Goal: Communication & Community: Answer question/provide support

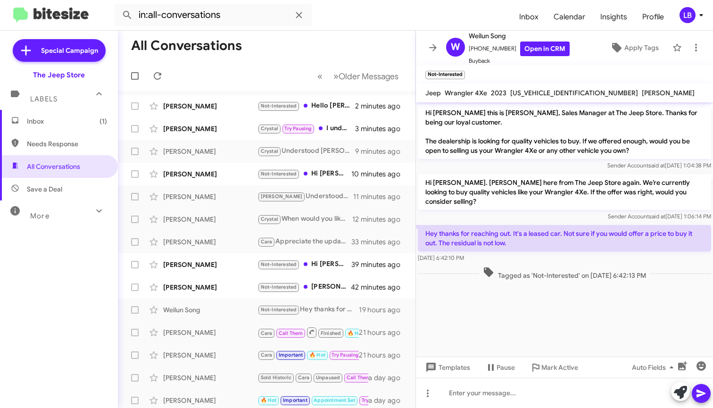
click at [260, 54] on mat-toolbar-row "All Conversations" at bounding box center [267, 46] width 298 height 30
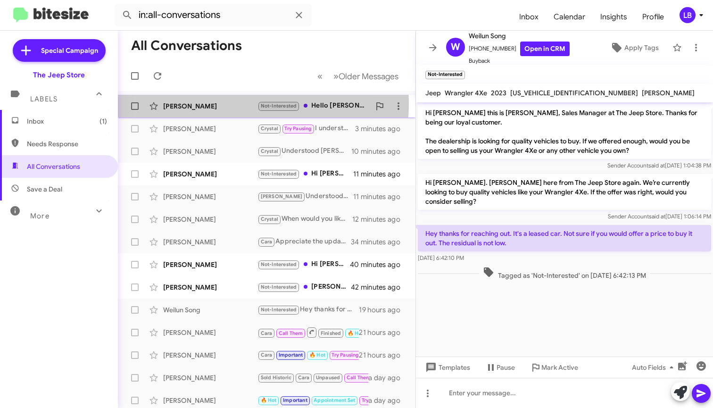
click at [211, 103] on div "[PERSON_NAME]" at bounding box center [210, 105] width 94 height 9
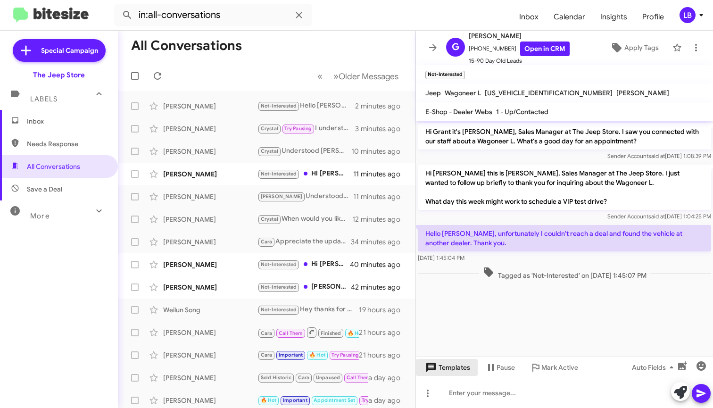
click at [453, 367] on span "Templates" at bounding box center [447, 367] width 47 height 17
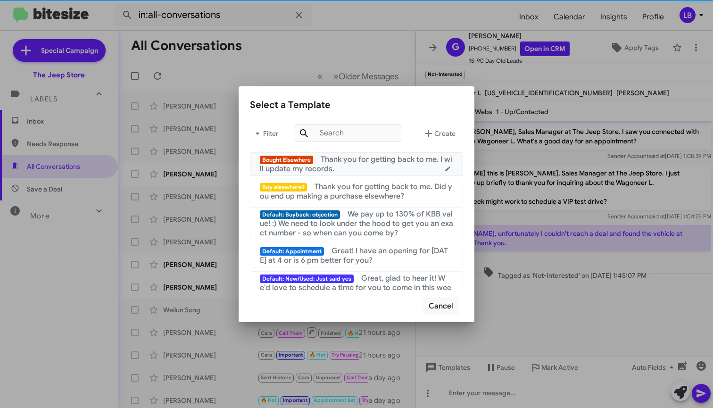
click at [390, 152] on mat-list-item "Bought Elsewhere Thank you for getting back to me. I will update my records." at bounding box center [356, 164] width 213 height 24
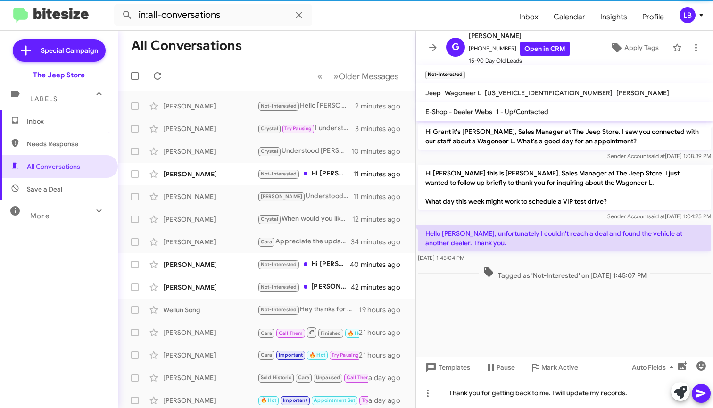
click at [700, 392] on icon at bounding box center [701, 394] width 9 height 8
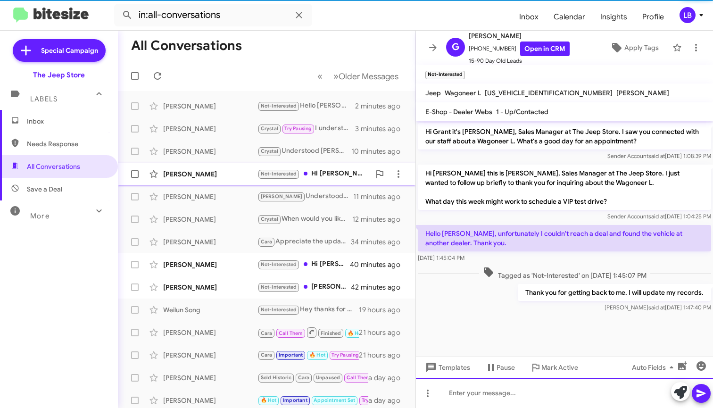
scroll to position [2, 0]
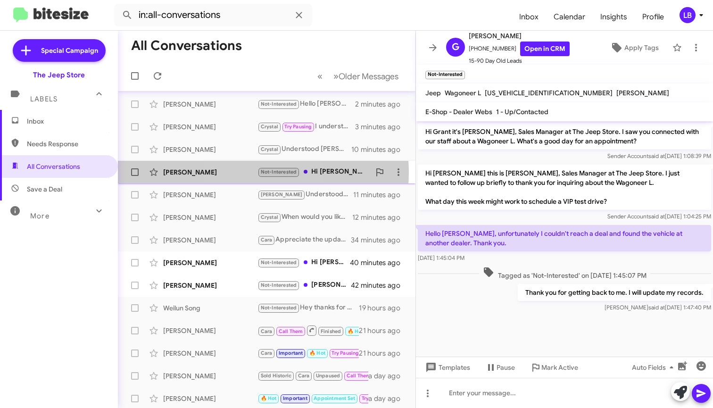
click at [246, 172] on div "[PERSON_NAME]" at bounding box center [210, 172] width 94 height 9
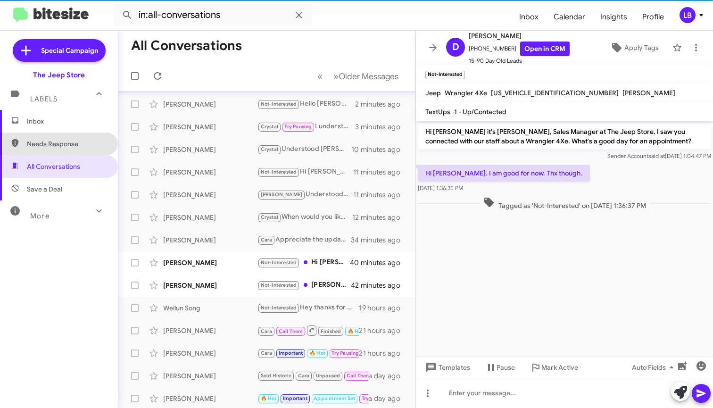
click at [79, 145] on span "Needs Response" at bounding box center [67, 143] width 80 height 9
type input "in:needs-response"
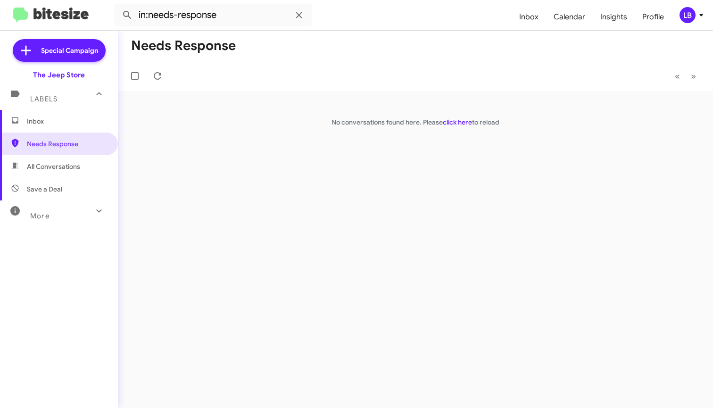
click at [53, 103] on div "Labels" at bounding box center [50, 94] width 84 height 17
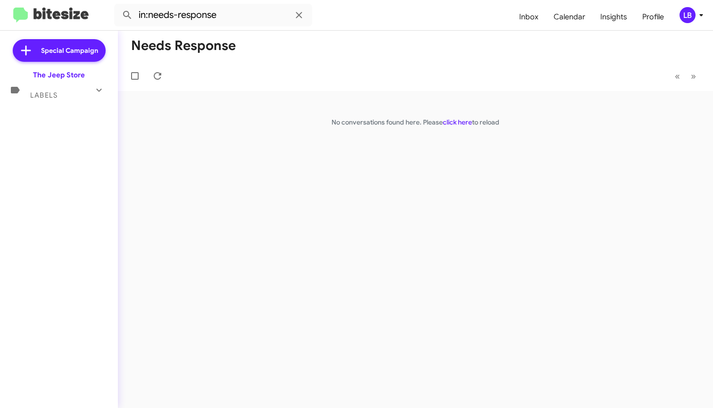
click at [63, 97] on div "Labels" at bounding box center [50, 91] width 84 height 17
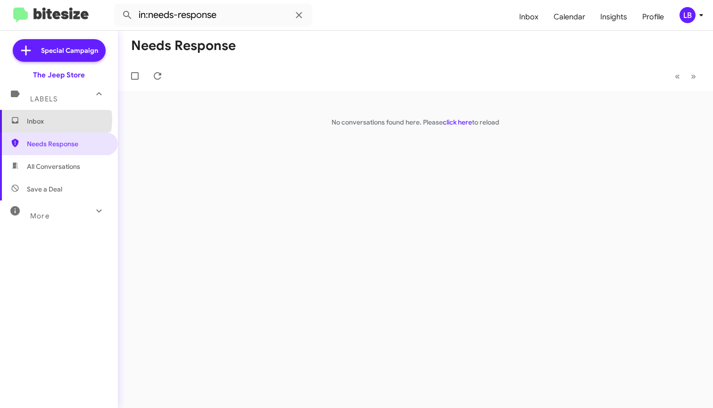
click at [47, 119] on span "Inbox" at bounding box center [67, 121] width 80 height 9
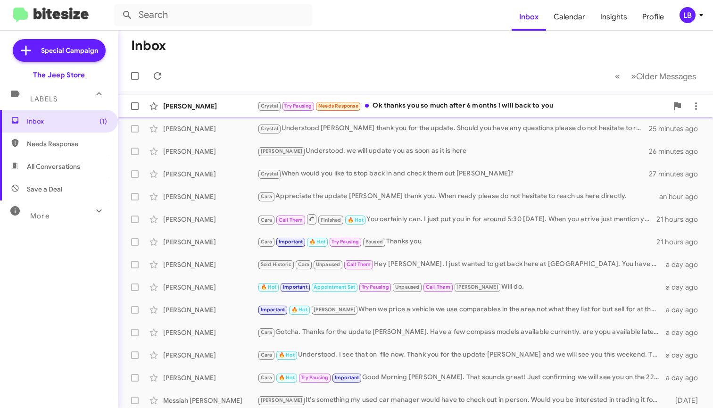
click at [200, 106] on div "[PERSON_NAME]" at bounding box center [210, 105] width 94 height 9
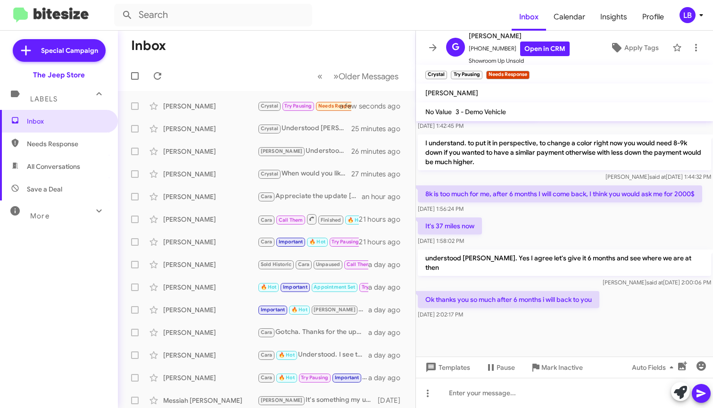
scroll to position [546, 0]
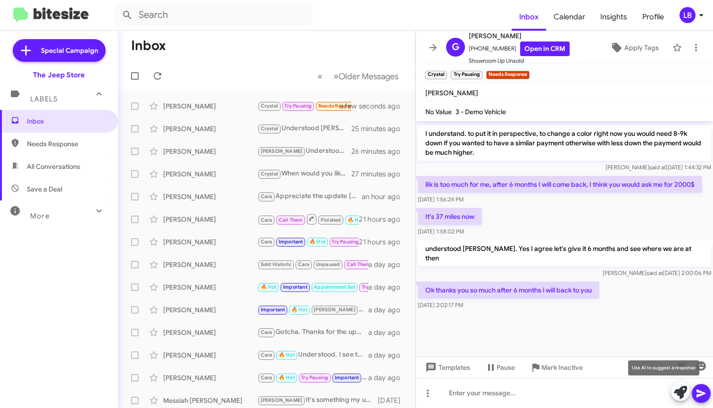
click at [704, 363] on mat-tooltip-component "Use AI to suggest a response" at bounding box center [664, 368] width 84 height 28
click at [702, 369] on mat-tooltip-component "Use AI to suggest a response" at bounding box center [664, 368] width 84 height 28
click at [704, 366] on icon "button" at bounding box center [701, 365] width 9 height 9
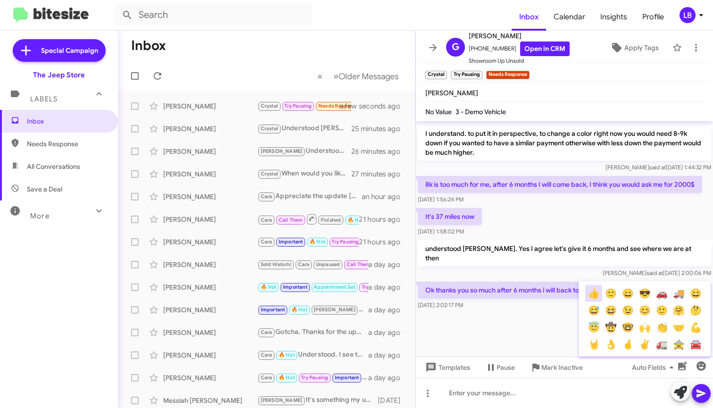
click at [594, 291] on button "👍" at bounding box center [594, 293] width 17 height 17
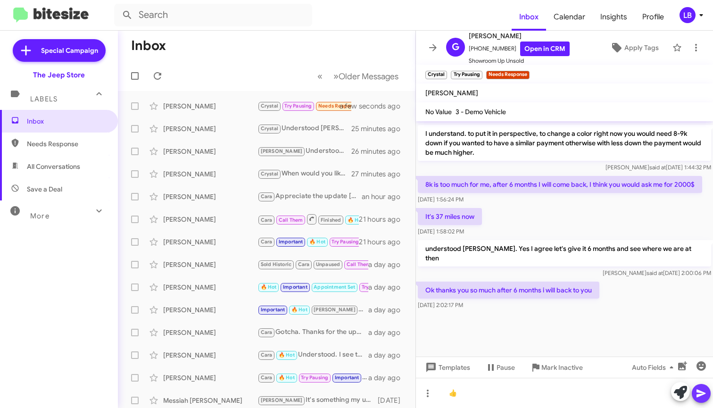
click at [702, 394] on icon at bounding box center [701, 394] width 9 height 8
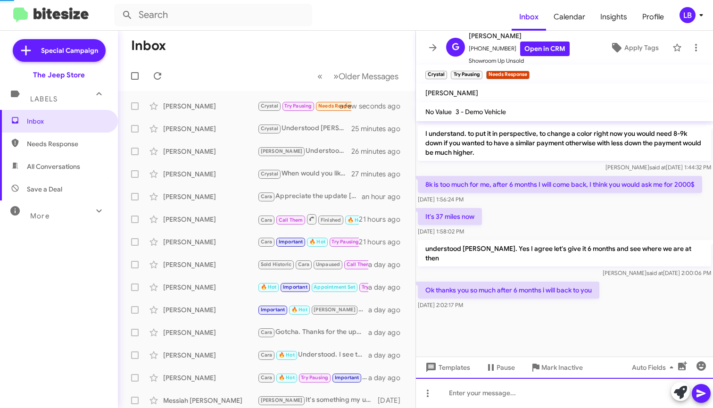
scroll to position [0, 0]
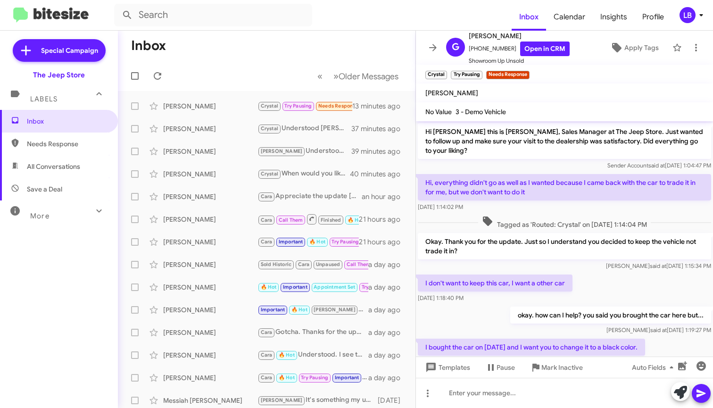
click at [329, 33] on mat-toolbar-row "Inbox" at bounding box center [267, 46] width 298 height 30
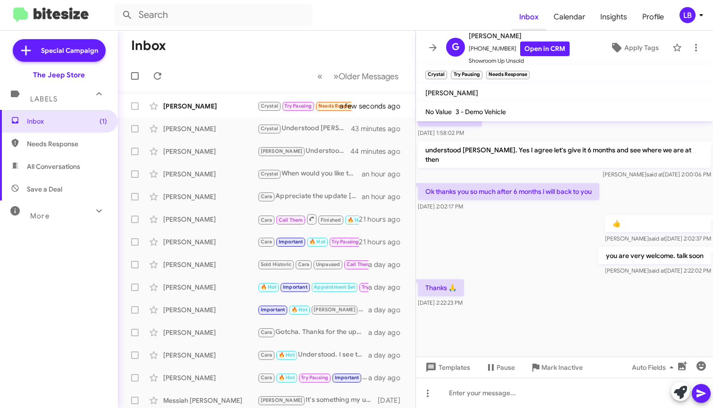
scroll to position [552, 0]
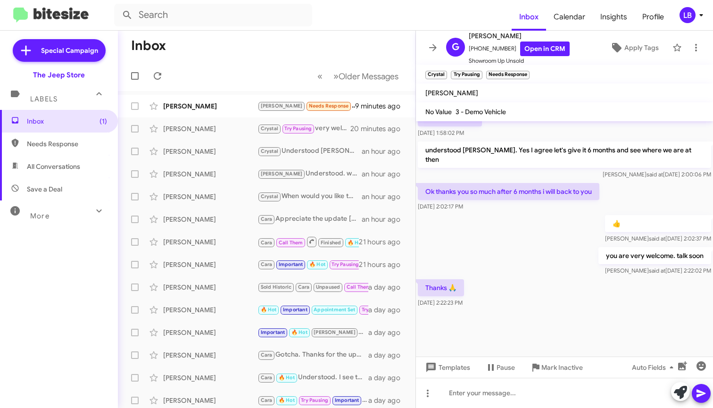
click at [288, 91] on mat-action-list "[PERSON_NAME] [PERSON_NAME] Needs Response Yes 9 minutes ago [PERSON_NAME] [PER…" at bounding box center [267, 319] width 298 height 457
click at [258, 60] on mat-toolbar-row "Inbox" at bounding box center [267, 46] width 298 height 30
click at [261, 23] on input "text" at bounding box center [213, 15] width 198 height 23
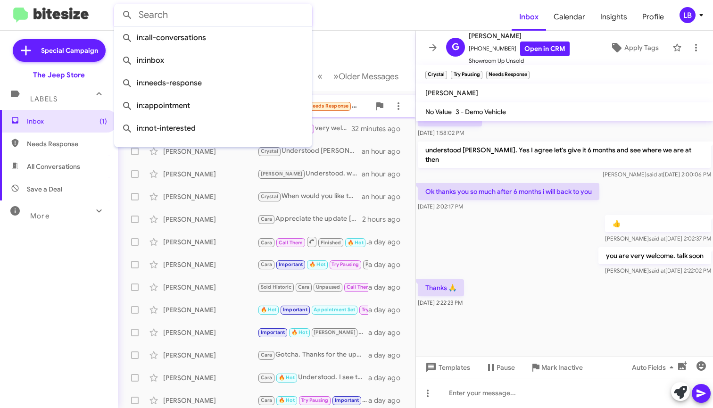
click at [335, 102] on div "[PERSON_NAME] Needs Response Yes" at bounding box center [314, 106] width 113 height 11
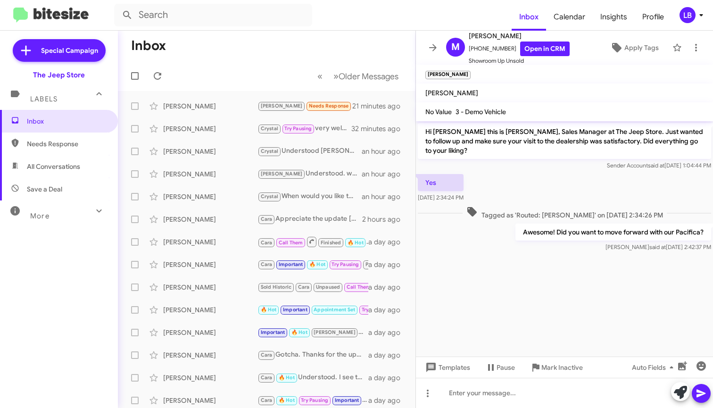
click at [623, 188] on div "Yes [DATE] 2:34:24 PM" at bounding box center [564, 188] width 297 height 32
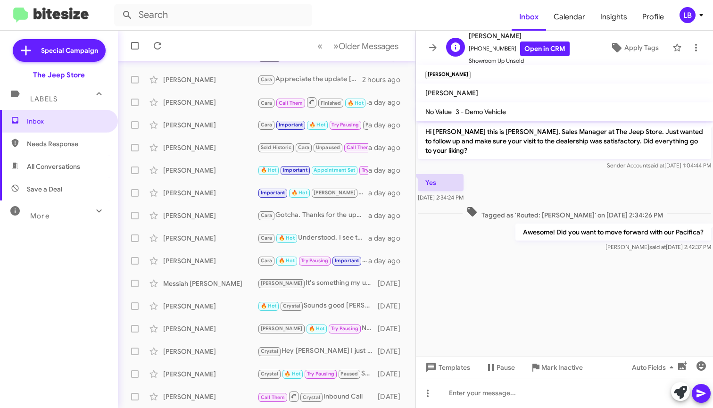
drag, startPoint x: 530, startPoint y: 186, endPoint x: 487, endPoint y: 51, distance: 141.0
click at [528, 177] on div "Yes [DATE] 2:34:24 PM" at bounding box center [564, 188] width 297 height 32
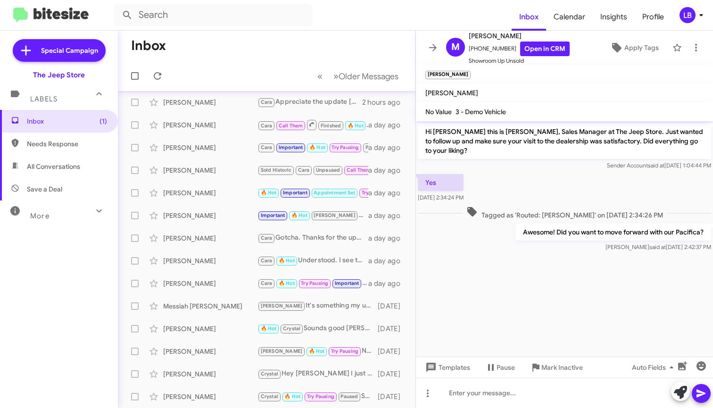
scroll to position [0, 0]
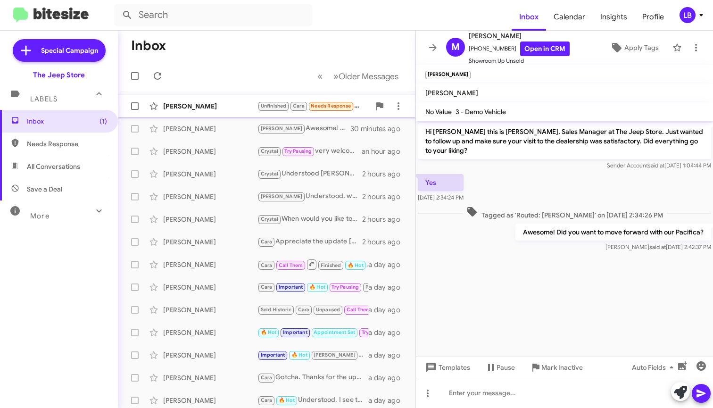
click at [215, 105] on div "[PERSON_NAME]" at bounding box center [210, 105] width 94 height 9
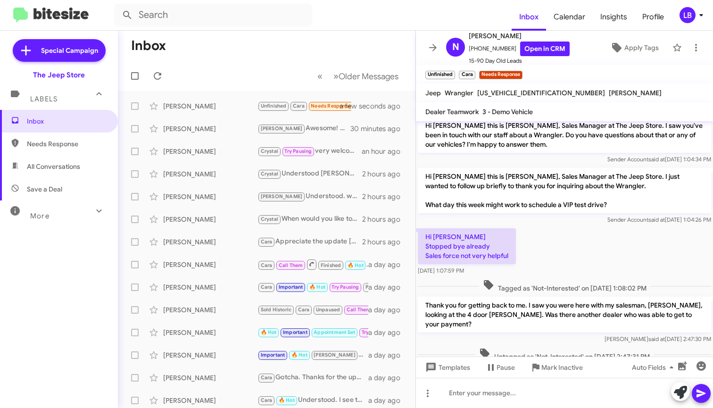
scroll to position [125, 0]
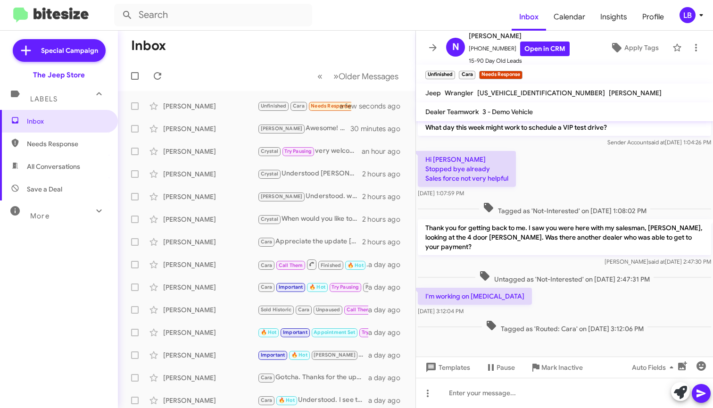
click at [583, 175] on div "Hi [PERSON_NAME] Stopped bye already Sales force not very helpful [DATE] 1:07:5…" at bounding box center [564, 174] width 297 height 51
click at [323, 58] on mat-toolbar-row "Inbox" at bounding box center [267, 46] width 298 height 30
click at [579, 205] on span "Tagged as 'Not-Interested' on [DATE] 1:08:02 PM" at bounding box center [564, 209] width 171 height 14
click at [295, 55] on mat-toolbar-row "Inbox" at bounding box center [267, 46] width 298 height 30
click at [589, 182] on div "Hi [PERSON_NAME] Stopped bye already Sales force not very helpful [DATE] 1:07:5…" at bounding box center [564, 174] width 297 height 51
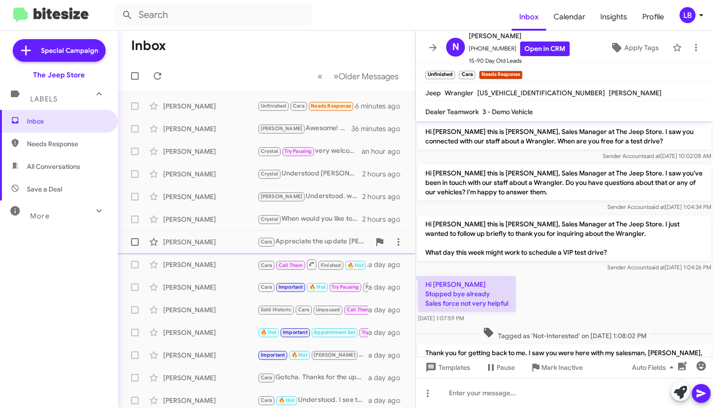
scroll to position [140, 0]
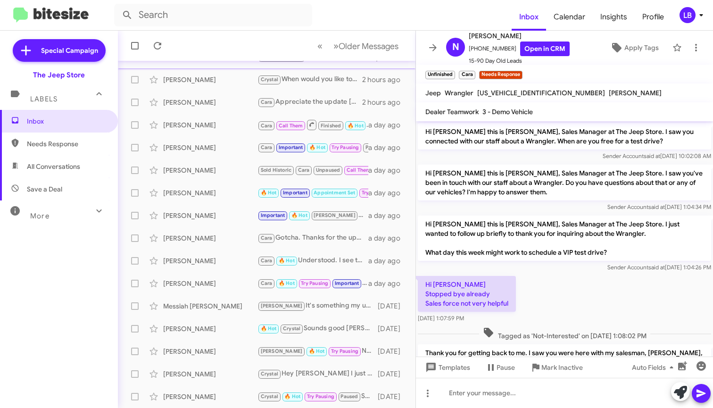
click at [233, 65] on div "[PERSON_NAME] [PERSON_NAME]. we will update you as soon as it is here 2 hours a…" at bounding box center [267, 57] width 283 height 19
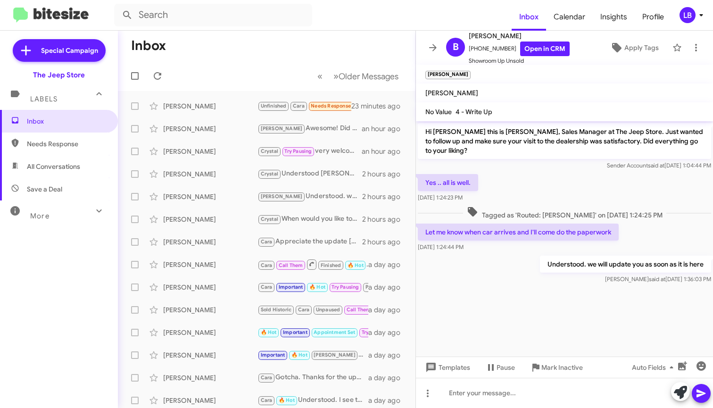
drag, startPoint x: 368, startPoint y: 46, endPoint x: 374, endPoint y: 13, distance: 34.1
click at [364, 45] on mat-toolbar-row "Inbox" at bounding box center [267, 46] width 298 height 30
